Goal: Task Accomplishment & Management: Complete application form

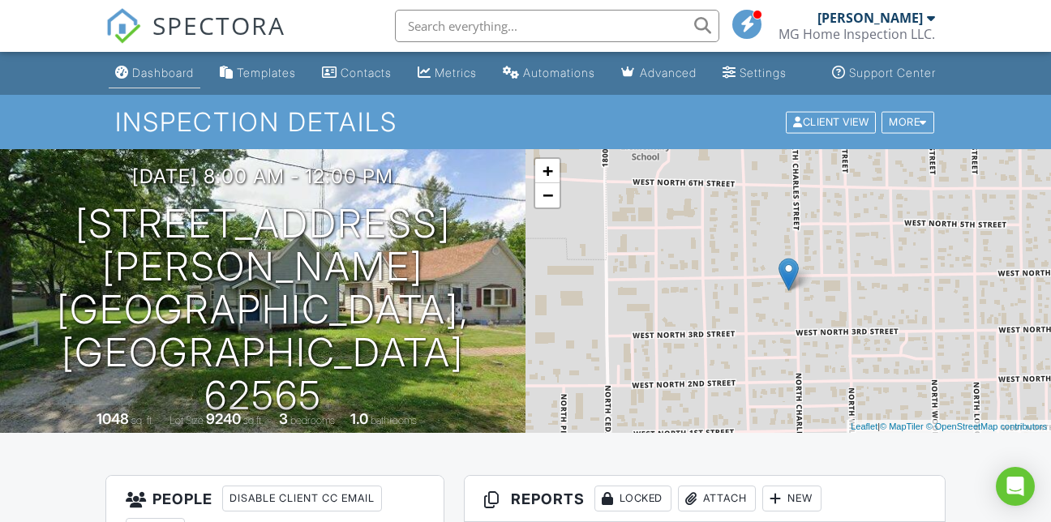
click at [132, 79] on div "Dashboard" at bounding box center [163, 73] width 62 height 14
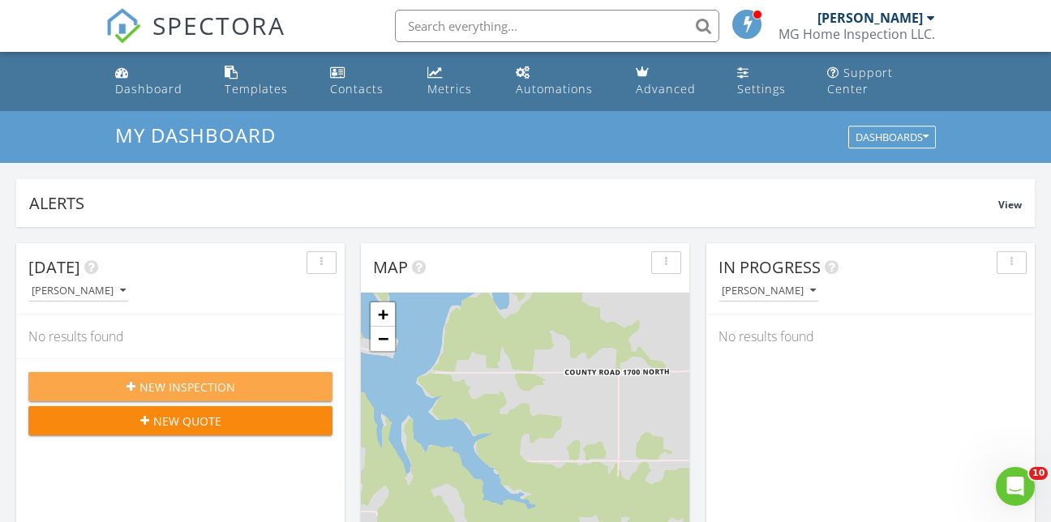
click at [126, 381] on icon "button" at bounding box center [130, 386] width 9 height 11
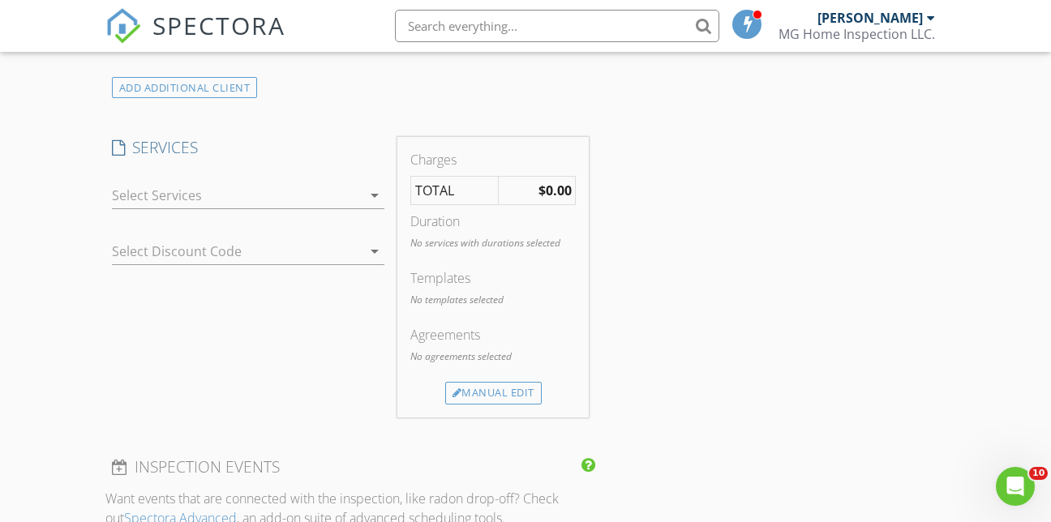
scroll to position [973, 0]
click at [234, 182] on div at bounding box center [237, 195] width 251 height 26
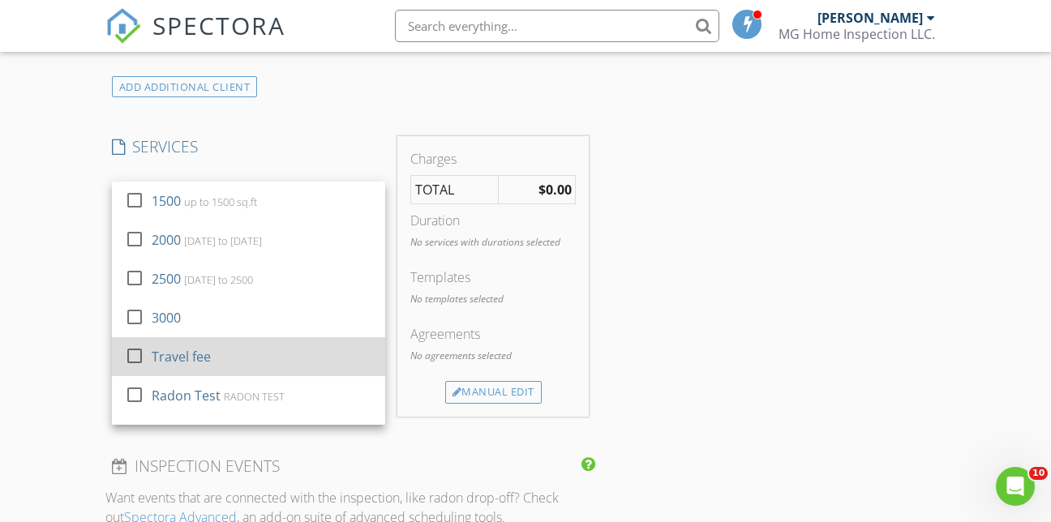
scroll to position [68, 0]
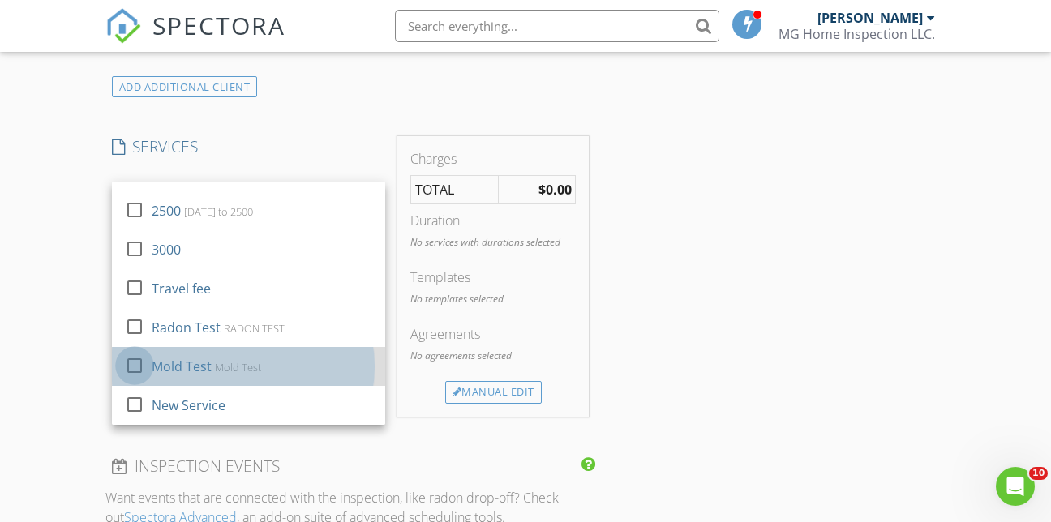
click at [131, 352] on div at bounding box center [135, 366] width 28 height 28
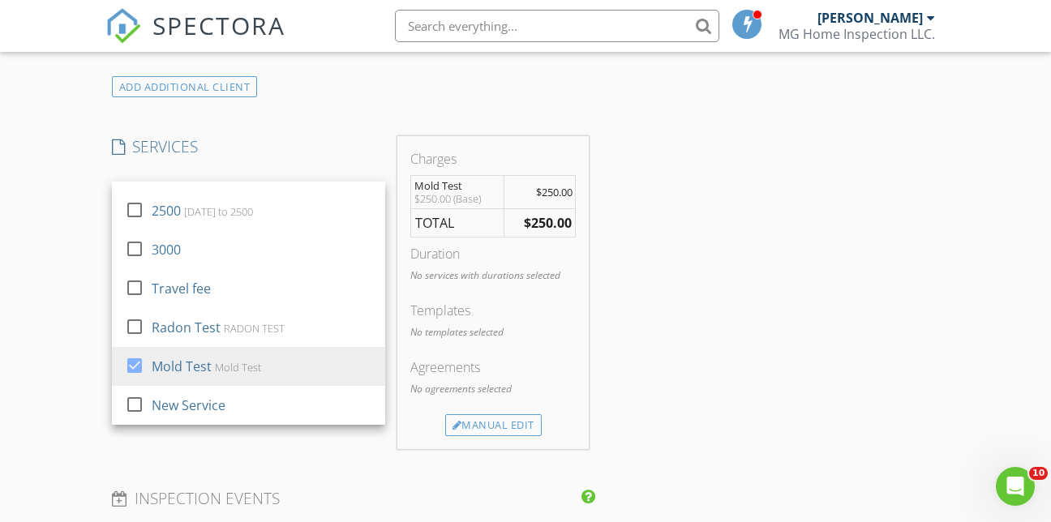
click at [647, 289] on div "INSPECTOR(S) check_box Michael Gee PRIMARY Michael Gee arrow_drop_down check_bo…" at bounding box center [525, 432] width 841 height 2401
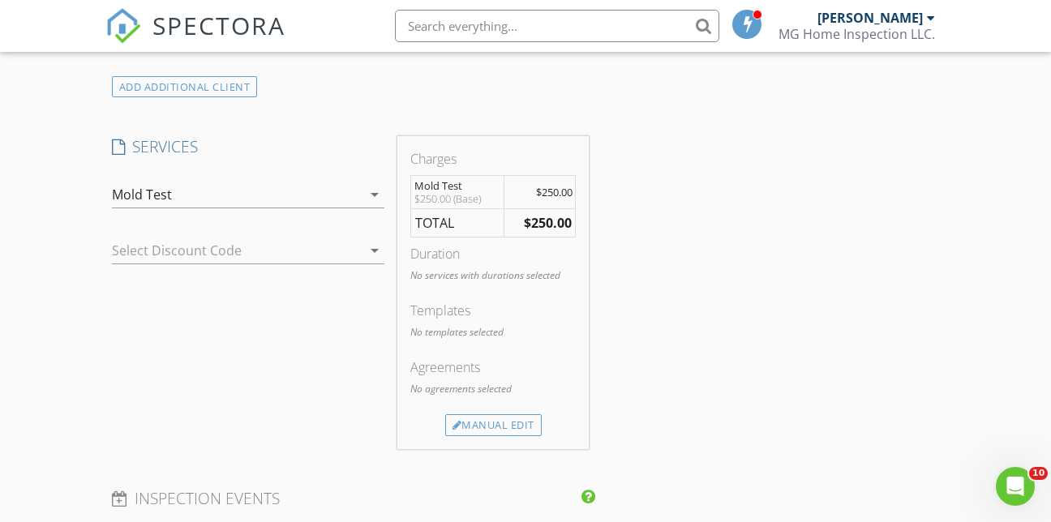
drag, startPoint x: 474, startPoint y: 404, endPoint x: 474, endPoint y: 395, distance: 9.0
click at [474, 414] on div "Manual Edit" at bounding box center [493, 425] width 96 height 23
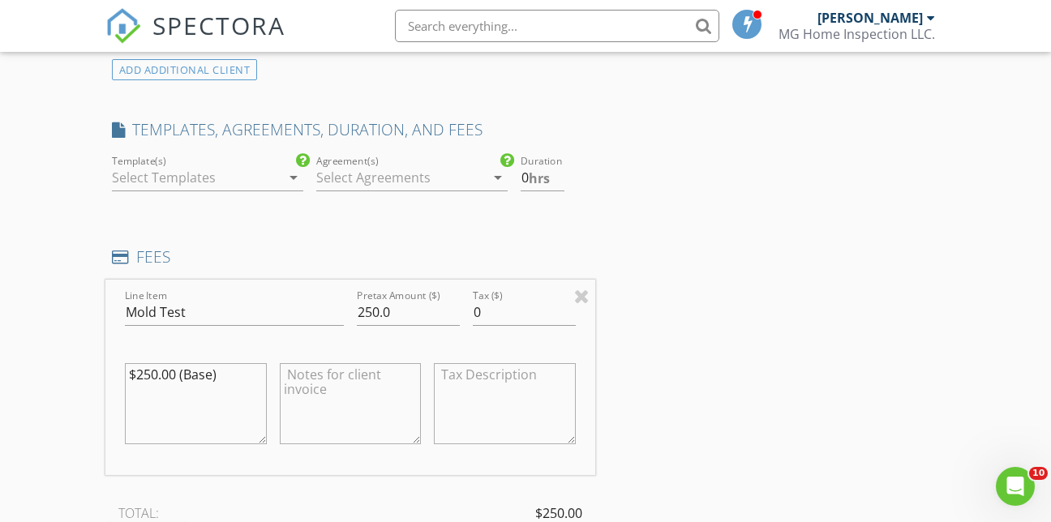
scroll to position [973, 0]
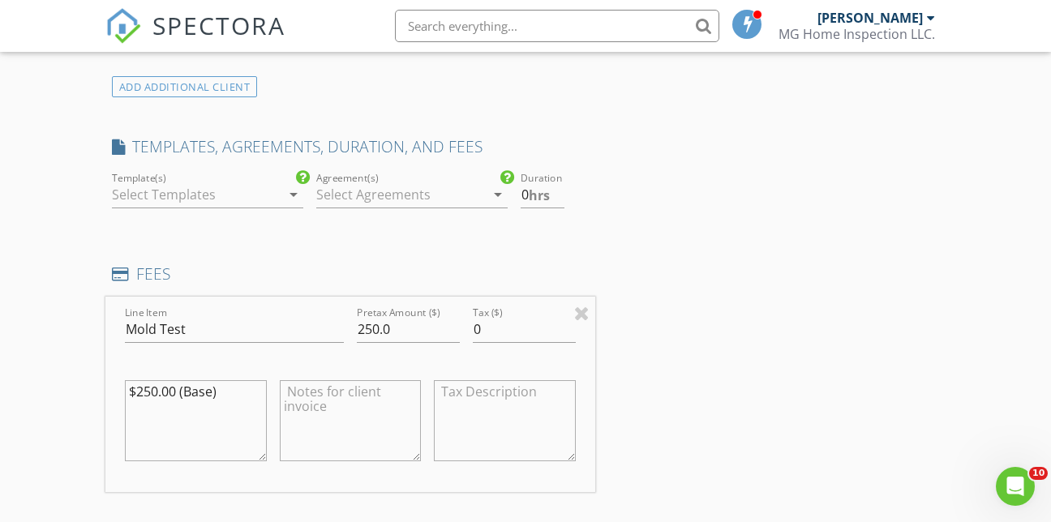
click at [334, 182] on div at bounding box center [400, 195] width 169 height 26
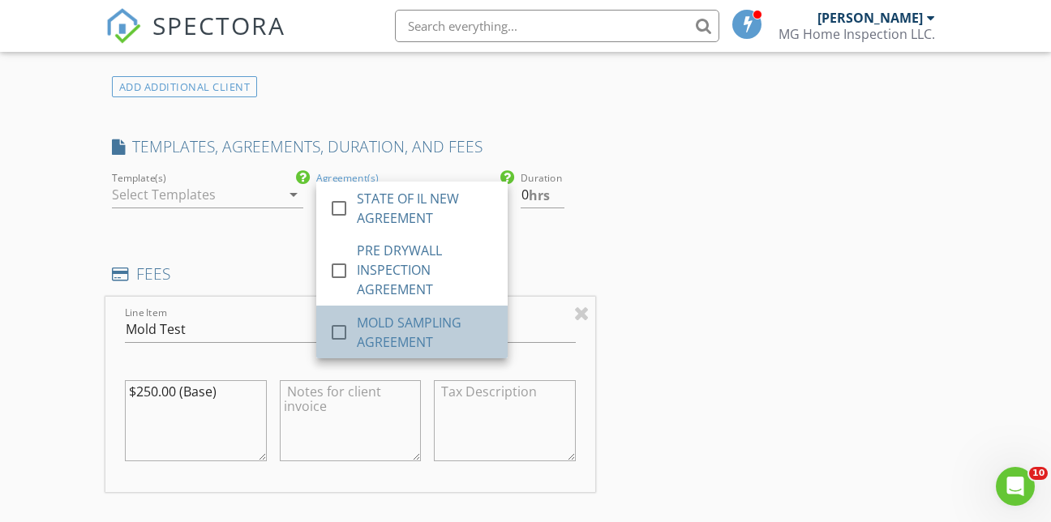
click at [395, 313] on div "MOLD SAMPLING AGREEMENT" at bounding box center [426, 332] width 138 height 39
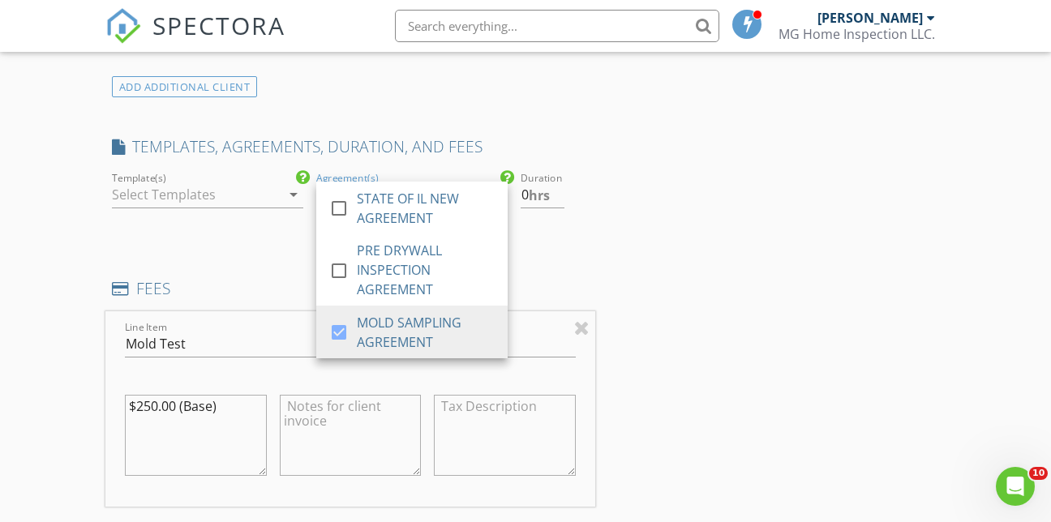
click at [707, 216] on div "INSPECTOR(S) check_box Michael Gee PRIMARY Michael Gee arrow_drop_down check_bo…" at bounding box center [525, 512] width 841 height 2560
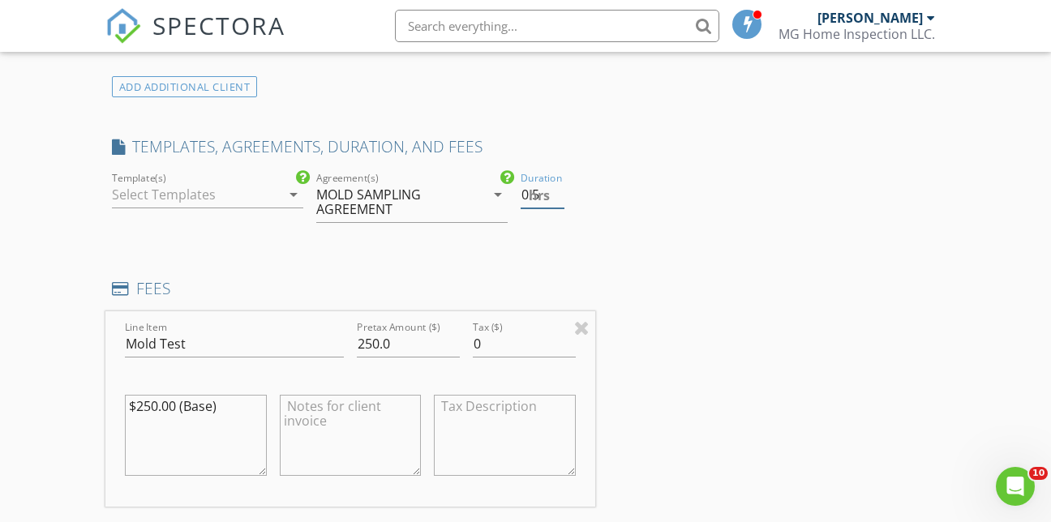
type input "0.5"
click at [558, 182] on input "0.5" at bounding box center [543, 195] width 45 height 27
click at [632, 183] on div "INSPECTOR(S) check_box Michael Gee PRIMARY Michael Gee arrow_drop_down check_bo…" at bounding box center [525, 512] width 841 height 2560
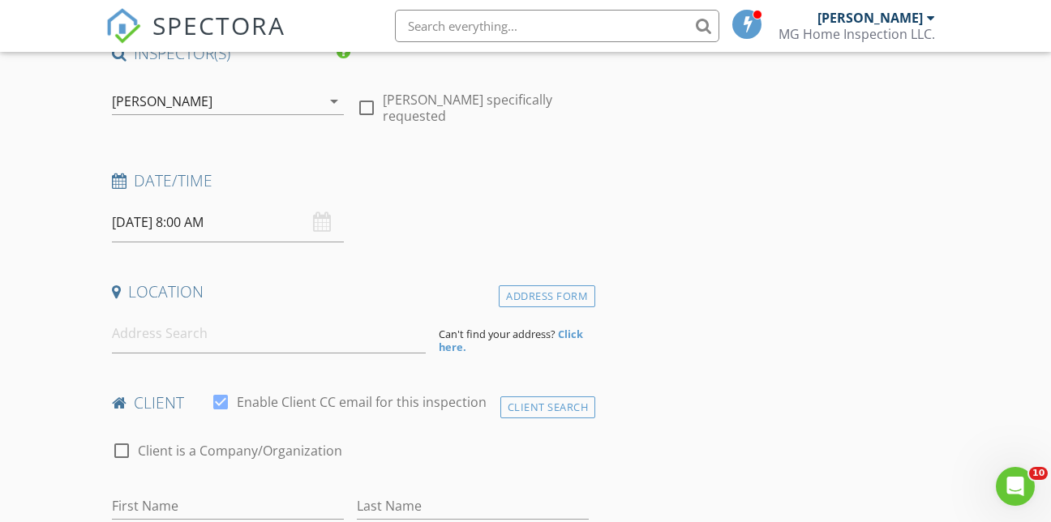
scroll to position [0, 0]
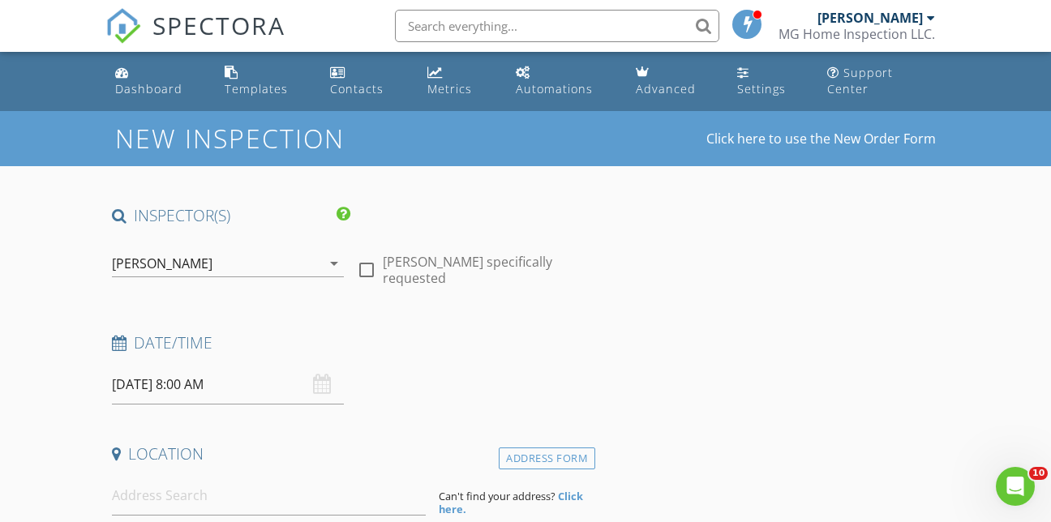
click at [231, 368] on input "08/29/2025 8:00 AM" at bounding box center [228, 385] width 232 height 40
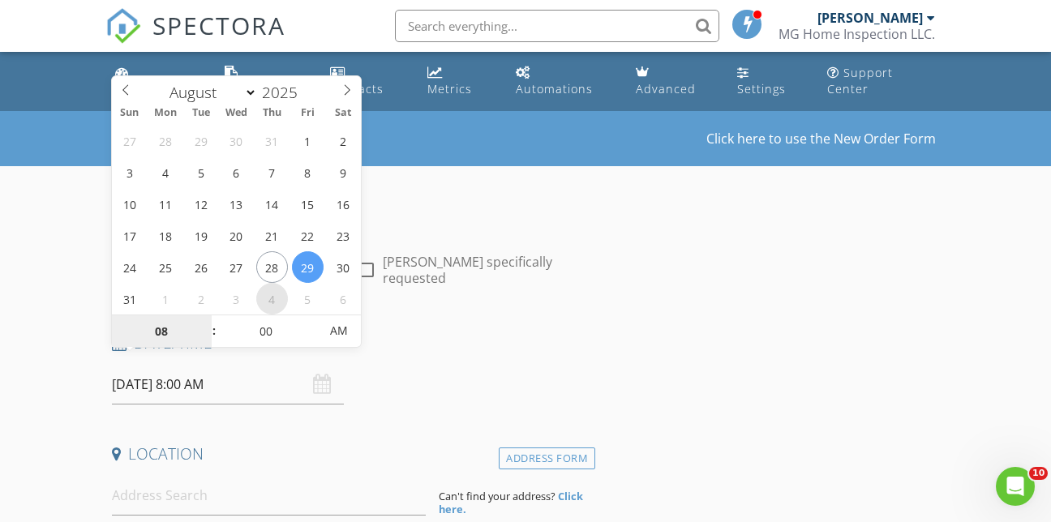
select select "8"
type input "09/04/2025 8:00 AM"
type input "09"
type input "09/04/2025 9:00 AM"
click at [204, 324] on span at bounding box center [205, 323] width 11 height 16
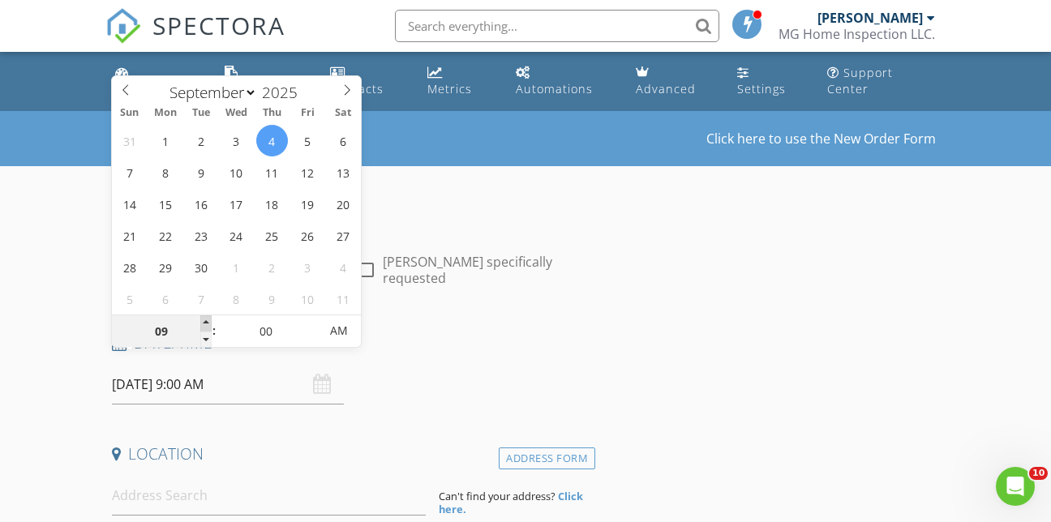
type input "10"
type input "09/04/2025 10:00 AM"
click at [204, 324] on span at bounding box center [205, 323] width 11 height 16
type input "11"
type input "09/04/2025 11:00 AM"
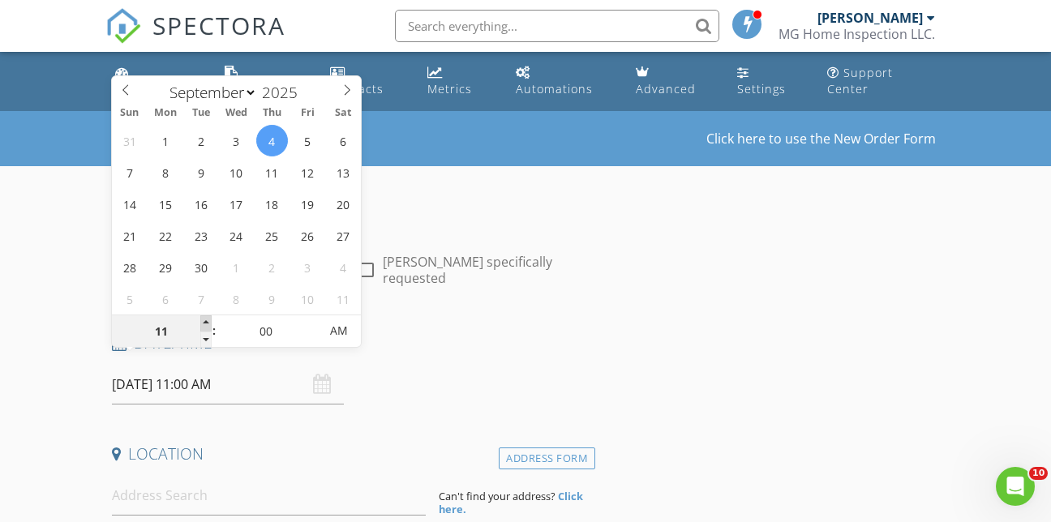
click at [204, 324] on span at bounding box center [205, 323] width 11 height 16
type input "12"
type input "09/04/2025 12:00 PM"
click at [204, 324] on span at bounding box center [205, 323] width 11 height 16
type input "01"
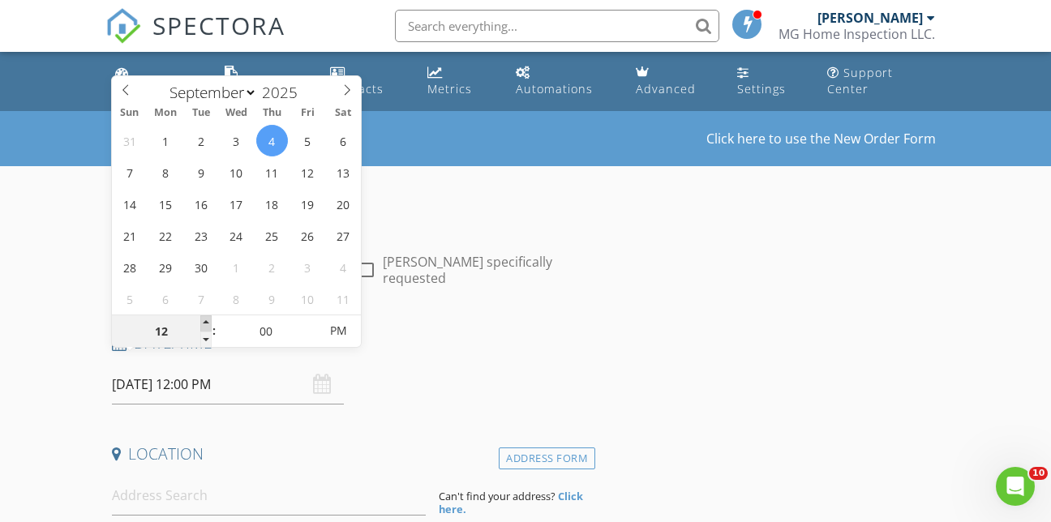
type input "09/04/2025 1:00 PM"
click at [204, 324] on span at bounding box center [205, 323] width 11 height 16
type input "02"
type input "09/04/2025 2:00 PM"
click at [204, 324] on span at bounding box center [205, 323] width 11 height 16
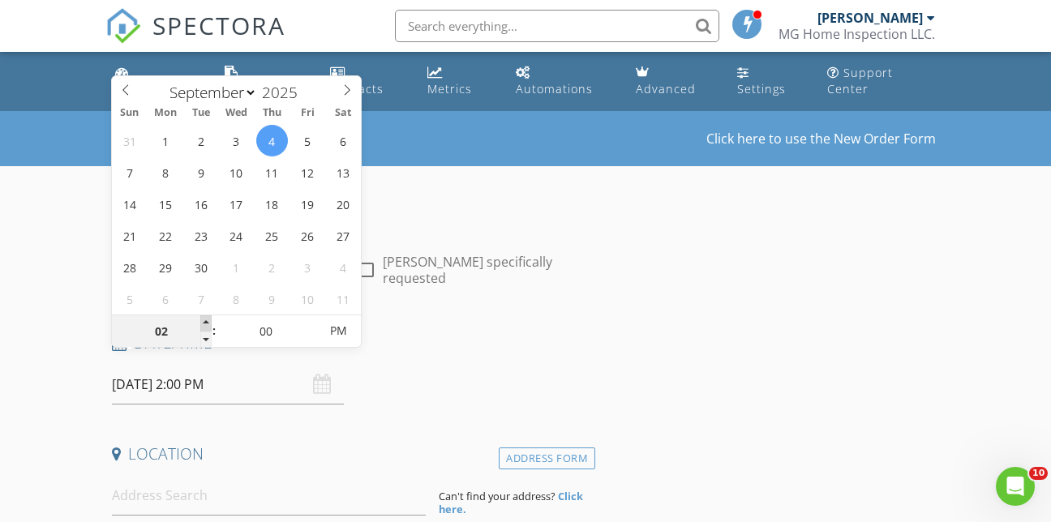
type input "03"
type input "09/04/2025 3:00 PM"
click at [208, 319] on span at bounding box center [205, 323] width 11 height 16
type input "05"
type input "09/04/2025 3:05 PM"
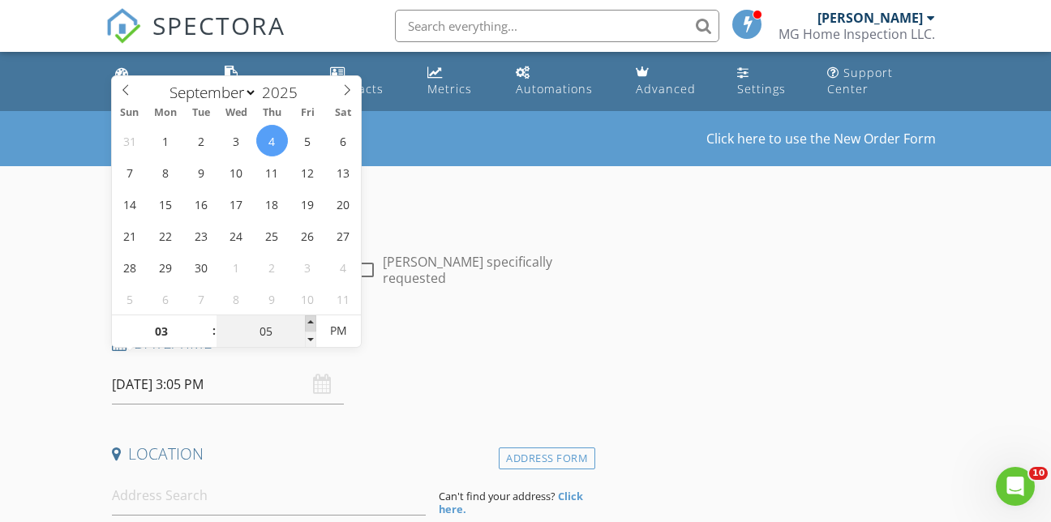
click at [308, 319] on span at bounding box center [310, 323] width 11 height 16
type input "10"
type input "09/04/2025 3:10 PM"
click at [308, 319] on span at bounding box center [310, 323] width 11 height 16
type input "15"
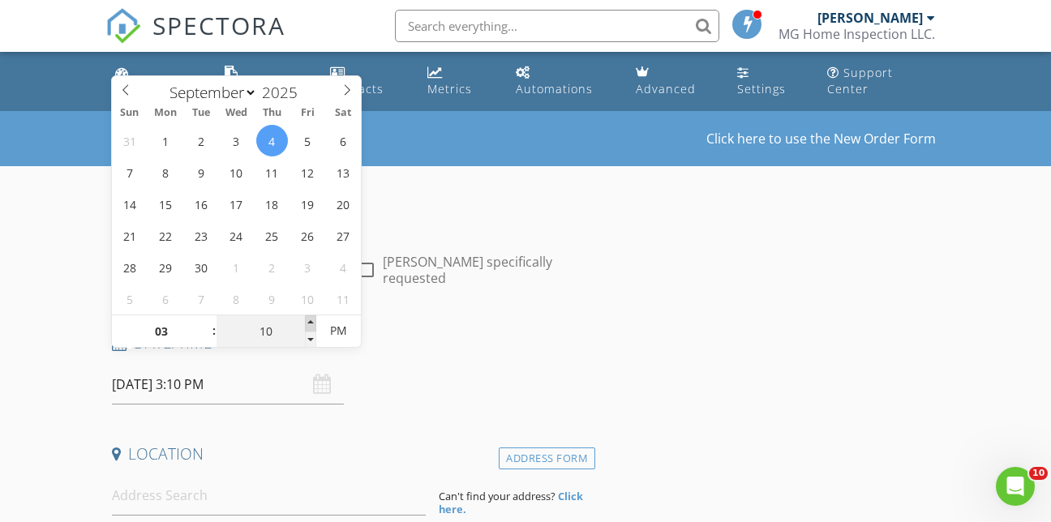
type input "09/04/2025 3:15 PM"
click at [308, 319] on span at bounding box center [310, 323] width 11 height 16
type input "20"
type input "09/04/2025 3:20 PM"
click at [308, 319] on span at bounding box center [310, 323] width 11 height 16
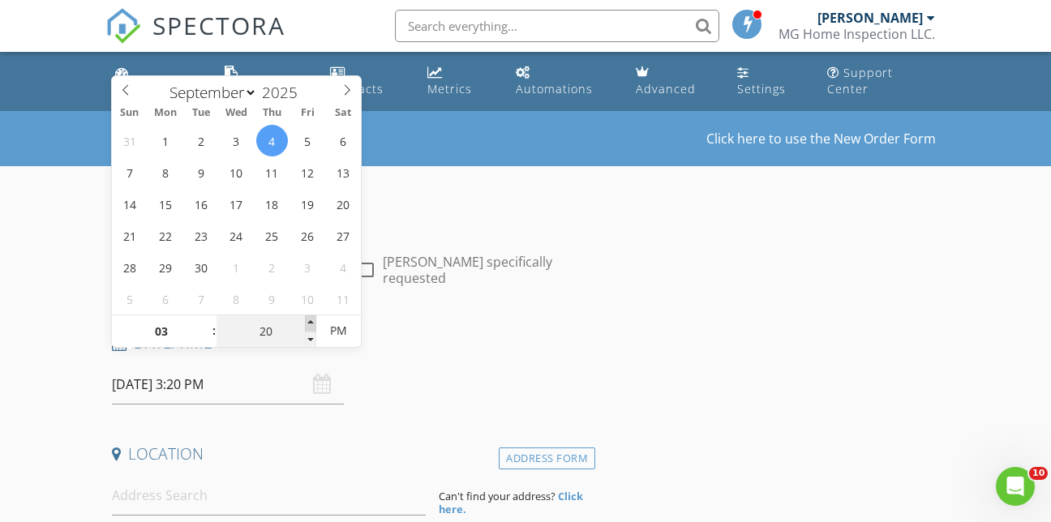
type input "25"
type input "09/04/2025 3:25 PM"
click at [308, 319] on span at bounding box center [310, 323] width 11 height 16
type input "30"
type input "09/04/2025 3:30 PM"
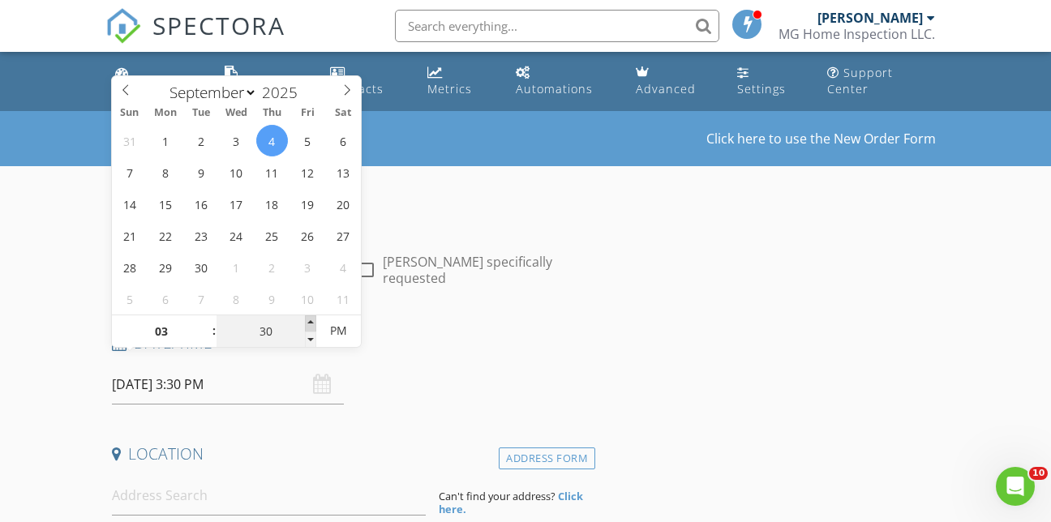
click at [308, 319] on span at bounding box center [310, 323] width 11 height 16
type input "35"
type input "09/04/2025 3:35 PM"
click at [308, 319] on span at bounding box center [310, 323] width 11 height 16
type input "40"
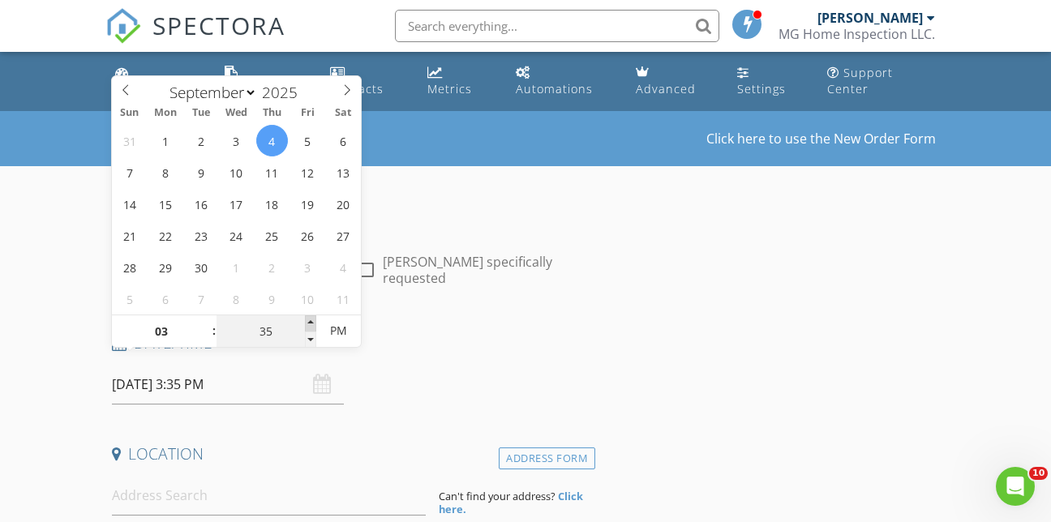
type input "09/04/2025 3:40 PM"
click at [308, 319] on span at bounding box center [310, 323] width 11 height 16
type input "45"
type input "09/04/2025 3:45 PM"
click at [308, 319] on span at bounding box center [310, 323] width 11 height 16
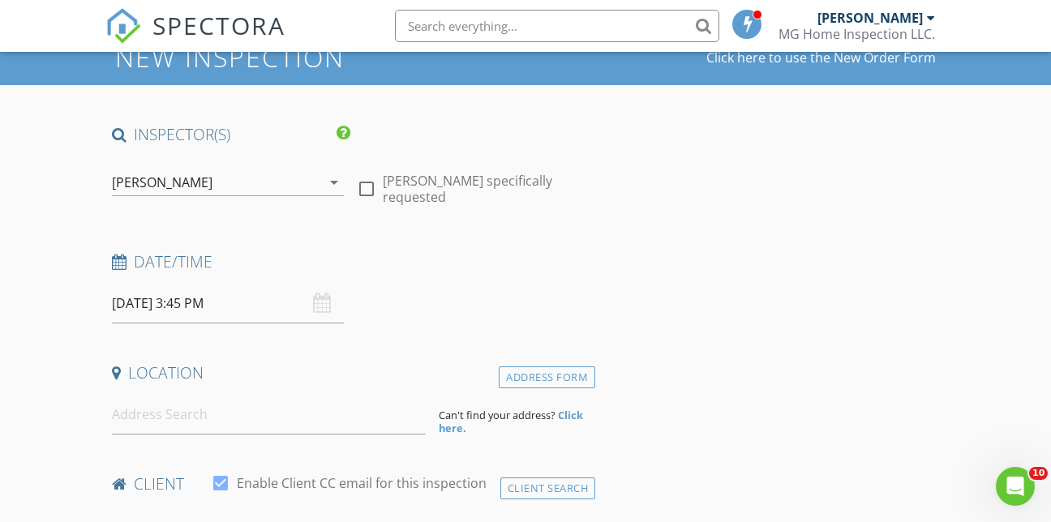
scroll to position [162, 0]
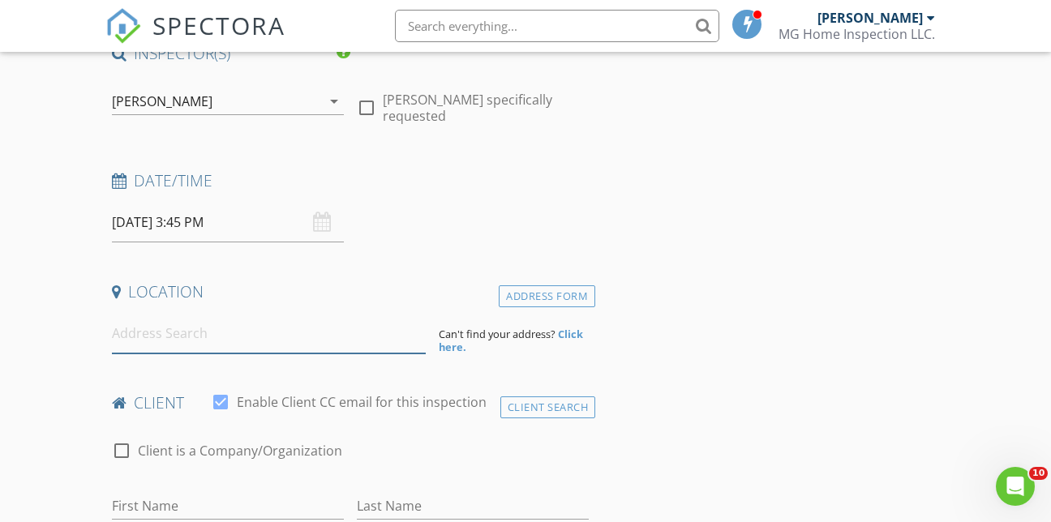
click at [385, 317] on input at bounding box center [269, 334] width 314 height 40
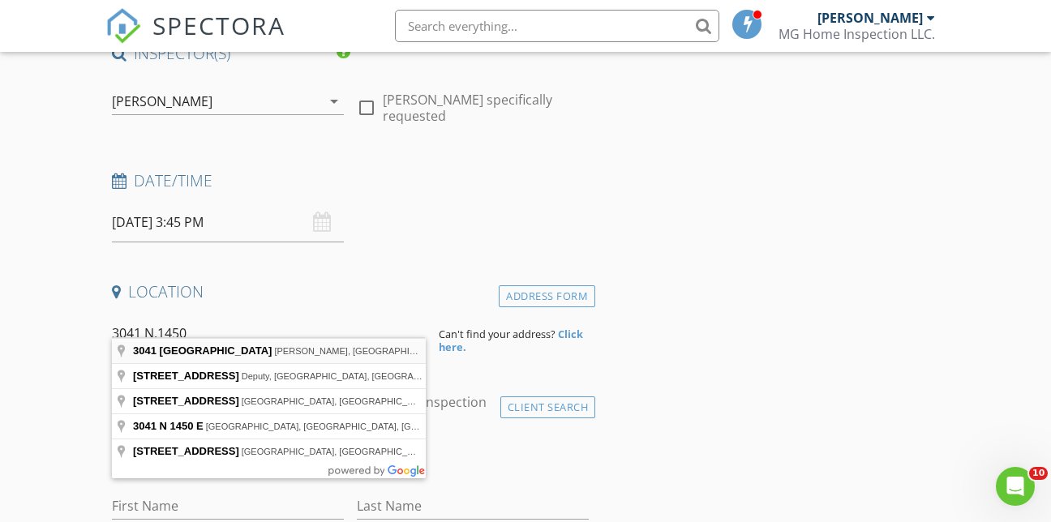
type input "3041 North 1450 Street, Herrick, IL, USA"
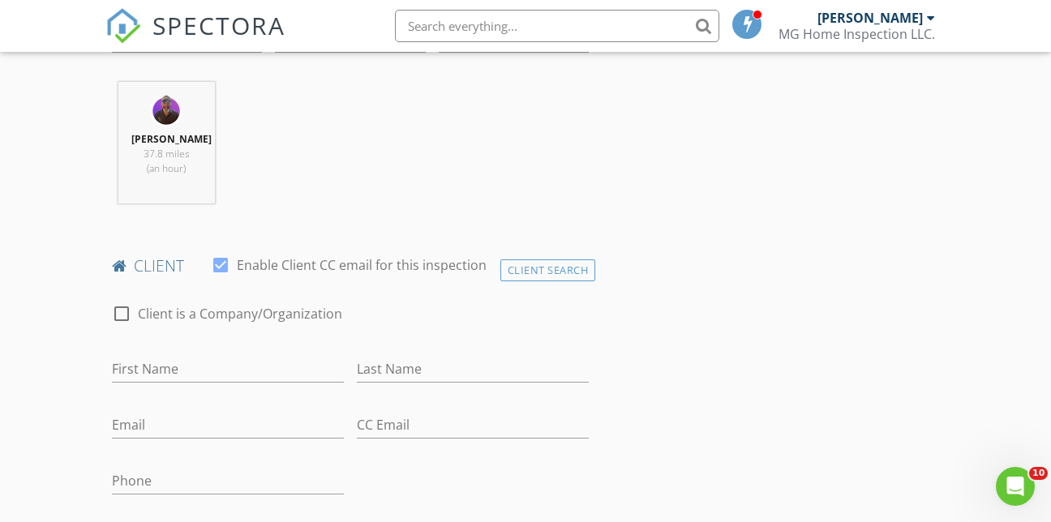
scroll to position [649, 0]
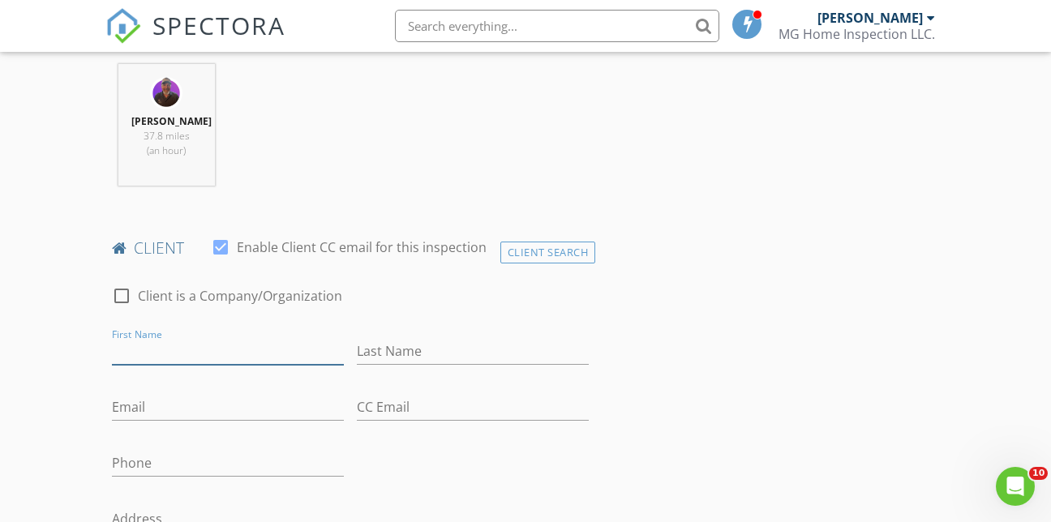
click at [298, 342] on input "First Name" at bounding box center [228, 351] width 232 height 27
type input "CHASE"
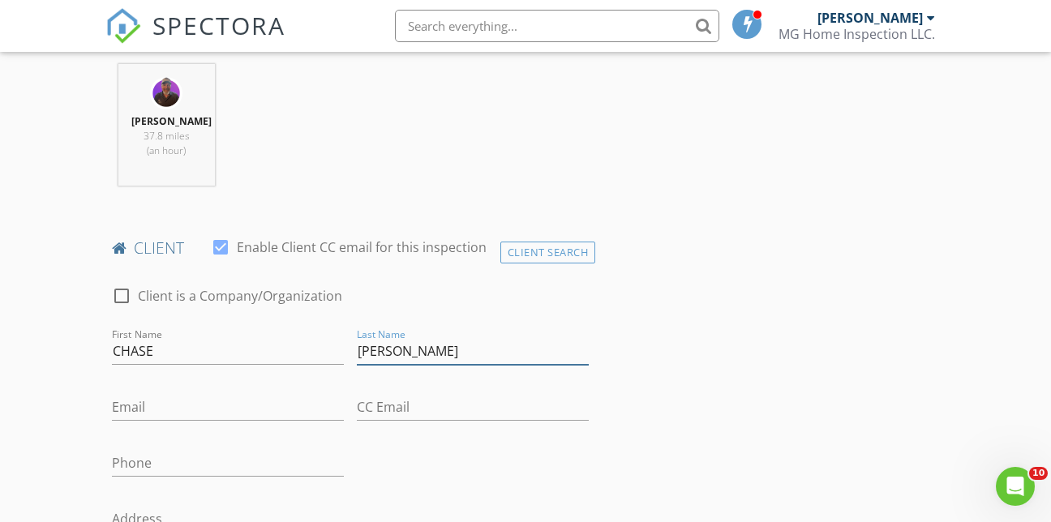
type input "CHANDLER"
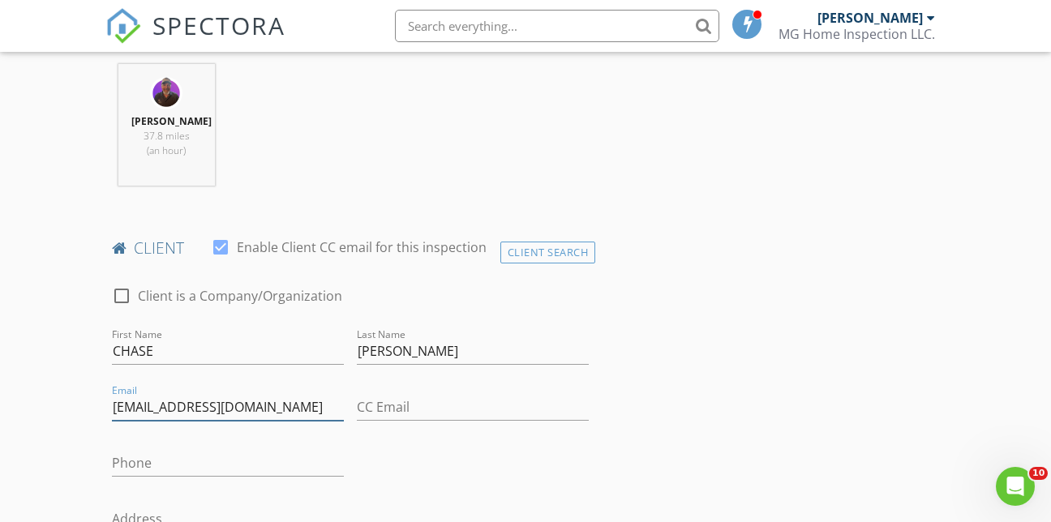
type input "cchandler0825@gmail.com"
click at [232, 450] on input "Phone" at bounding box center [228, 463] width 232 height 27
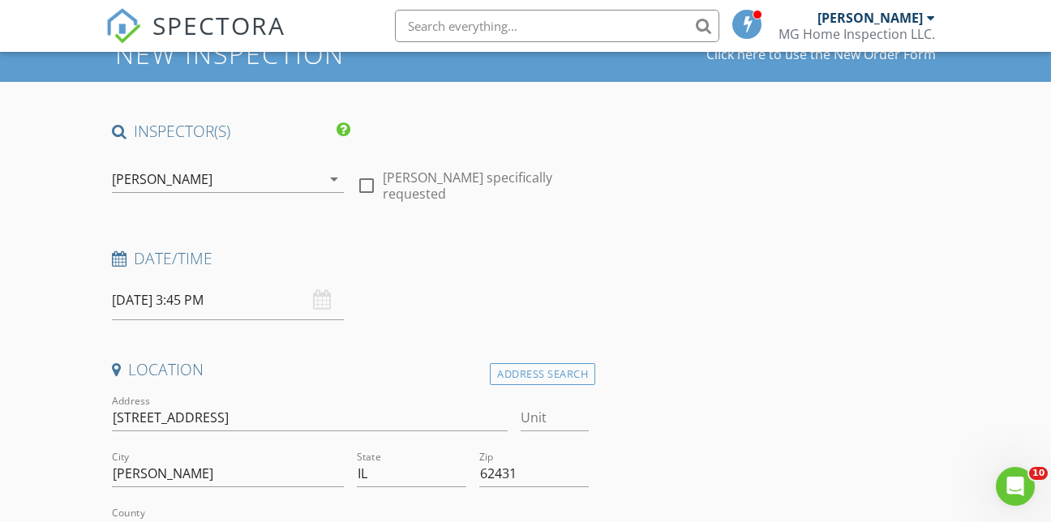
scroll to position [84, 0]
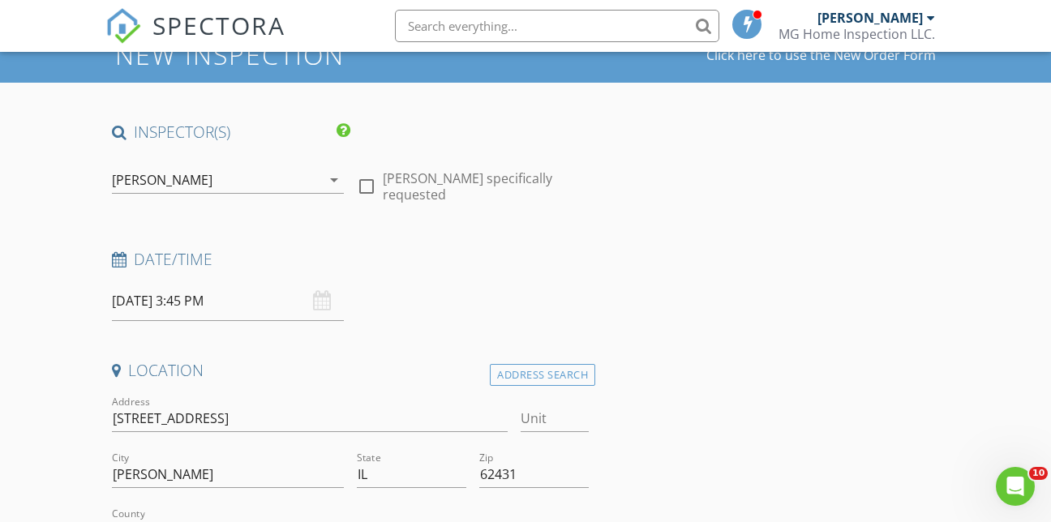
type input "217-690-7788"
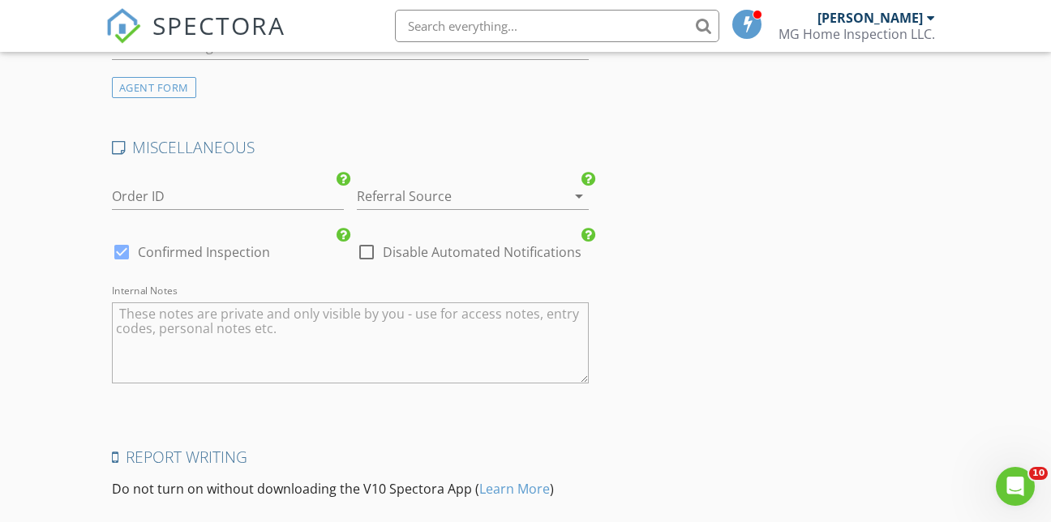
scroll to position [2597, 0]
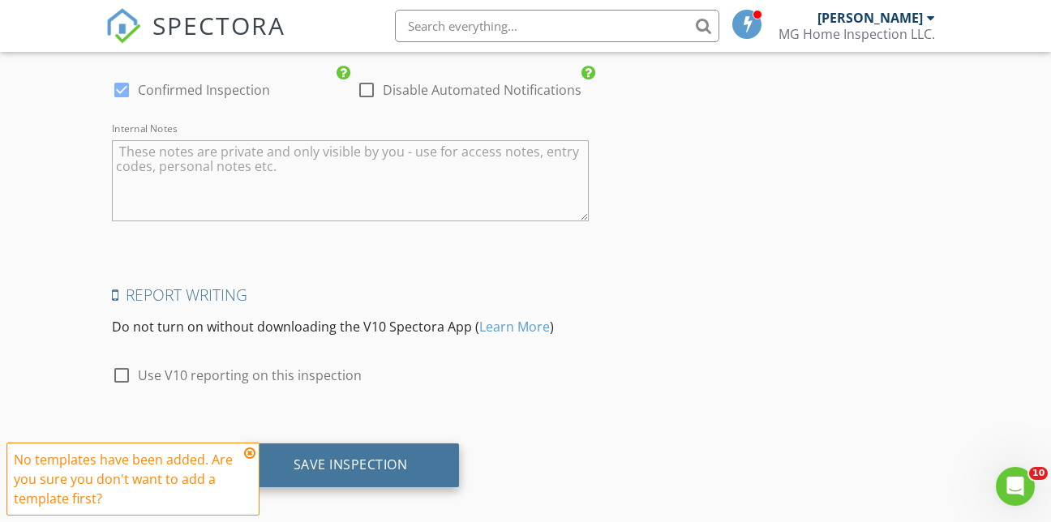
click at [354, 456] on div "Save Inspection" at bounding box center [351, 464] width 114 height 16
